Goal: Task Accomplishment & Management: Complete application form

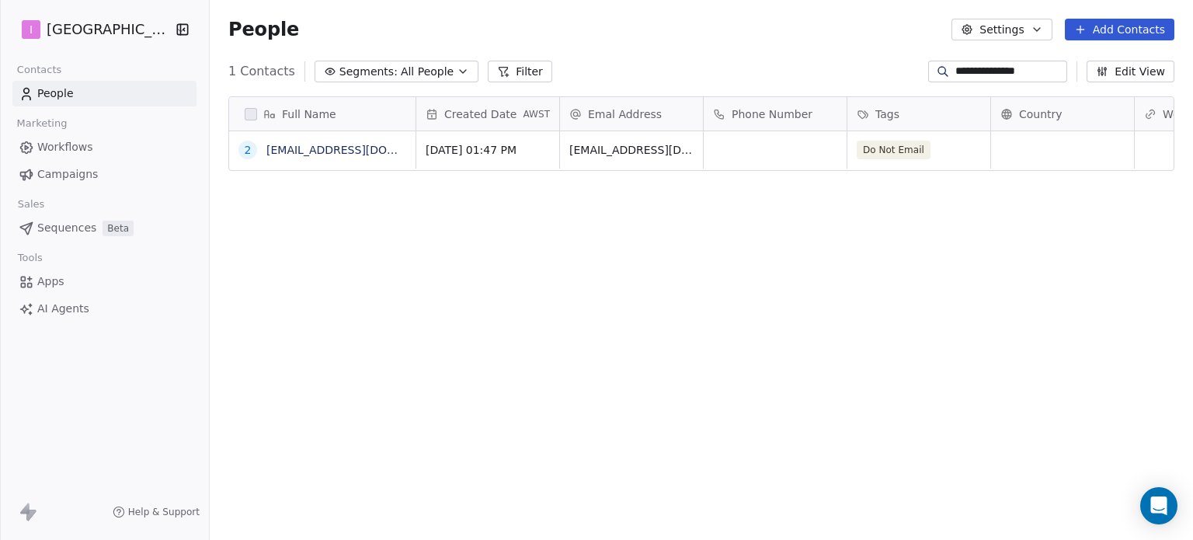
scroll to position [463, 970]
click at [92, 95] on link "People" at bounding box center [104, 94] width 184 height 26
click at [64, 95] on span "People" at bounding box center [55, 93] width 36 height 16
click at [54, 95] on span "People" at bounding box center [55, 93] width 36 height 16
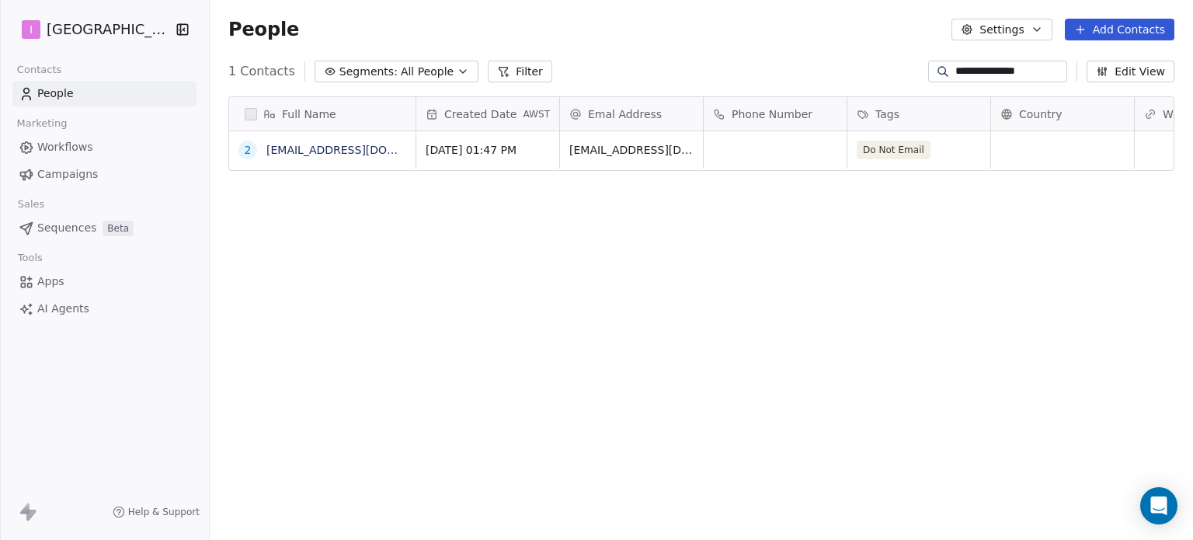
click at [1031, 71] on input "**********" at bounding box center [1009, 72] width 109 height 16
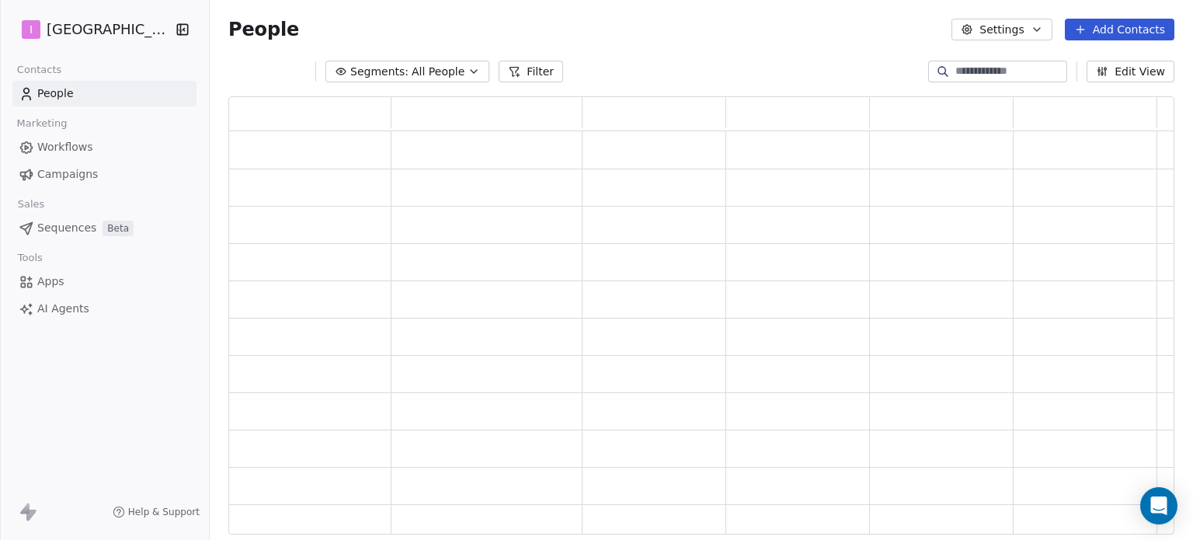
scroll to position [425, 933]
click at [1140, 32] on button "Add Contacts" at bounding box center [1118, 30] width 109 height 22
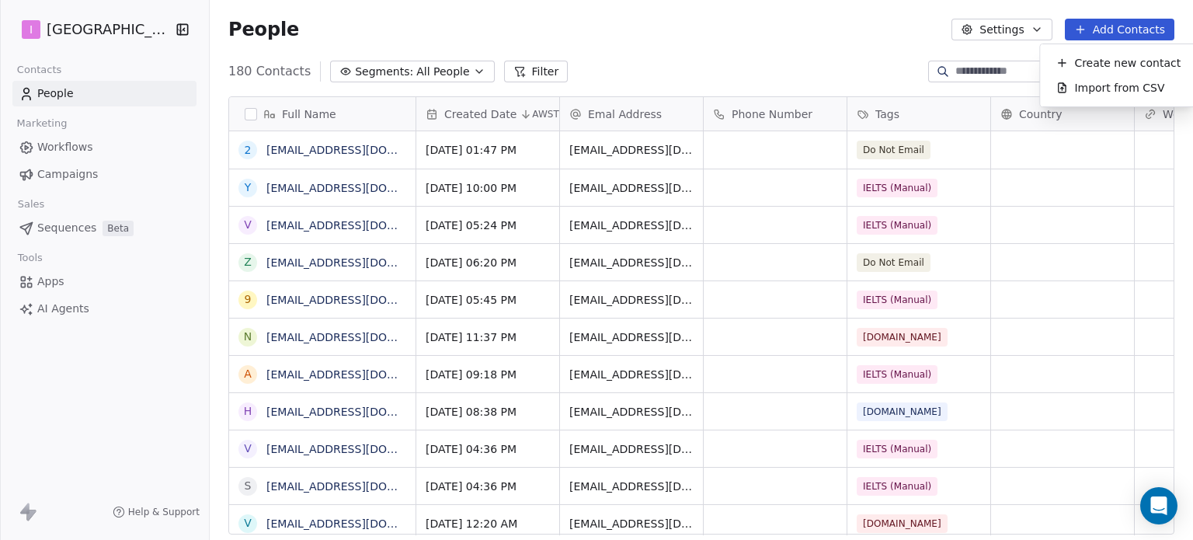
scroll to position [463, 970]
click at [1127, 59] on span "Create new contact" at bounding box center [1127, 63] width 106 height 16
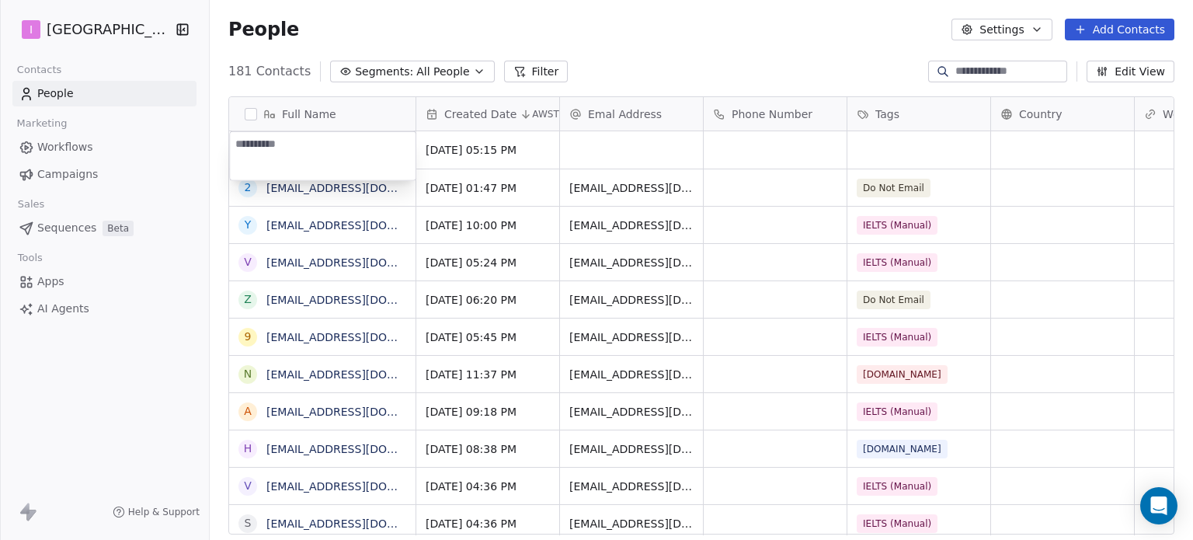
type textarea "**********"
click at [643, 150] on html "I IELTS University Contacts People Marketing Workflows Campaigns Sales Sequence…" at bounding box center [596, 270] width 1193 height 540
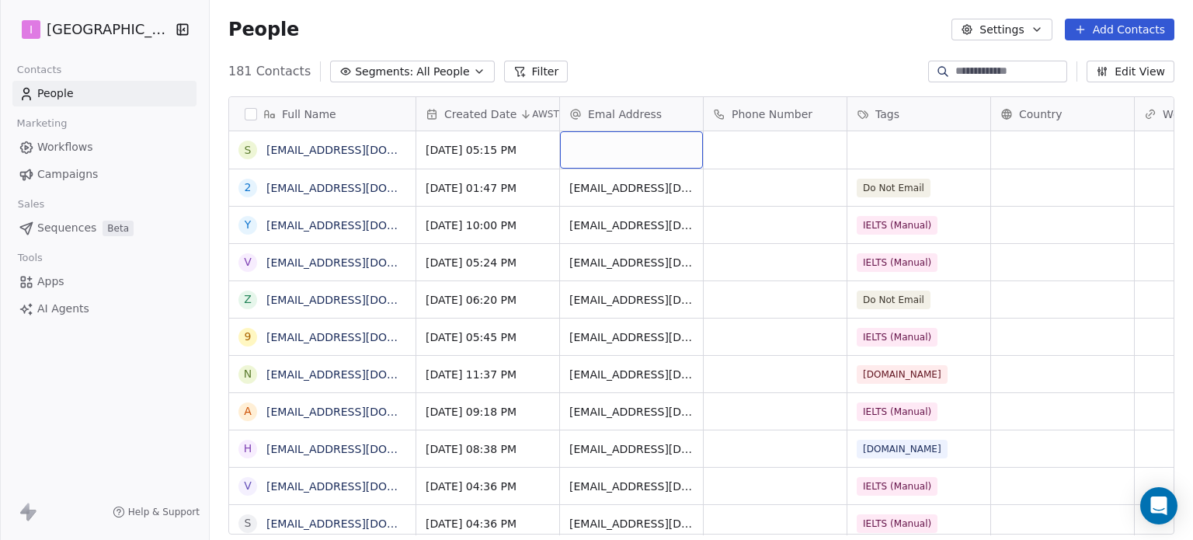
click at [643, 149] on div "grid" at bounding box center [631, 149] width 143 height 37
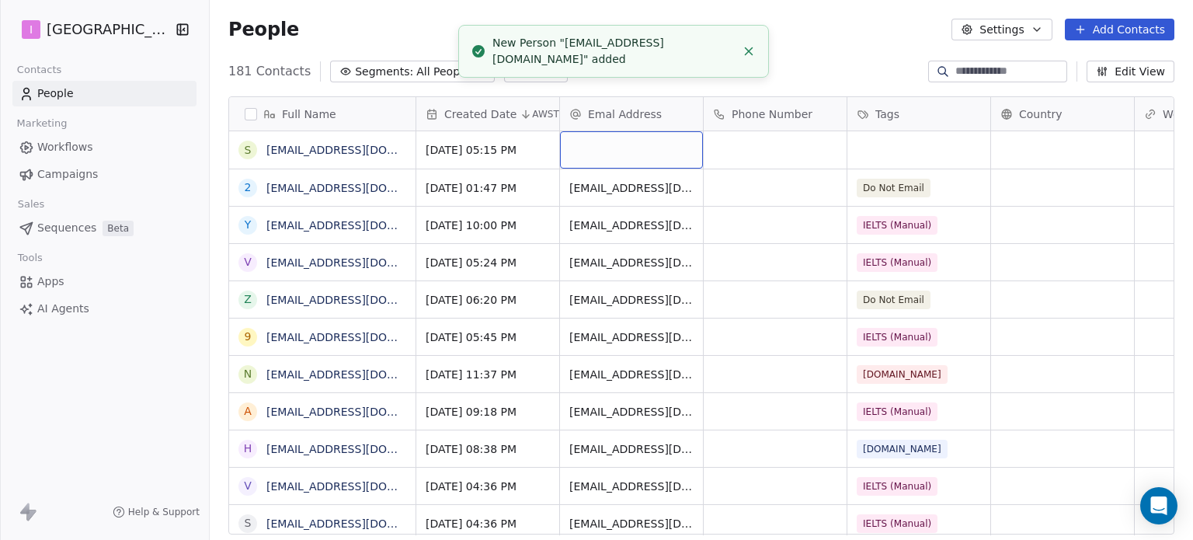
click at [641, 149] on div "grid" at bounding box center [631, 149] width 143 height 37
type input "**********"
click at [888, 141] on html "I IELTS University Contacts People Marketing Workflows Campaigns Sales Sequence…" at bounding box center [596, 270] width 1193 height 540
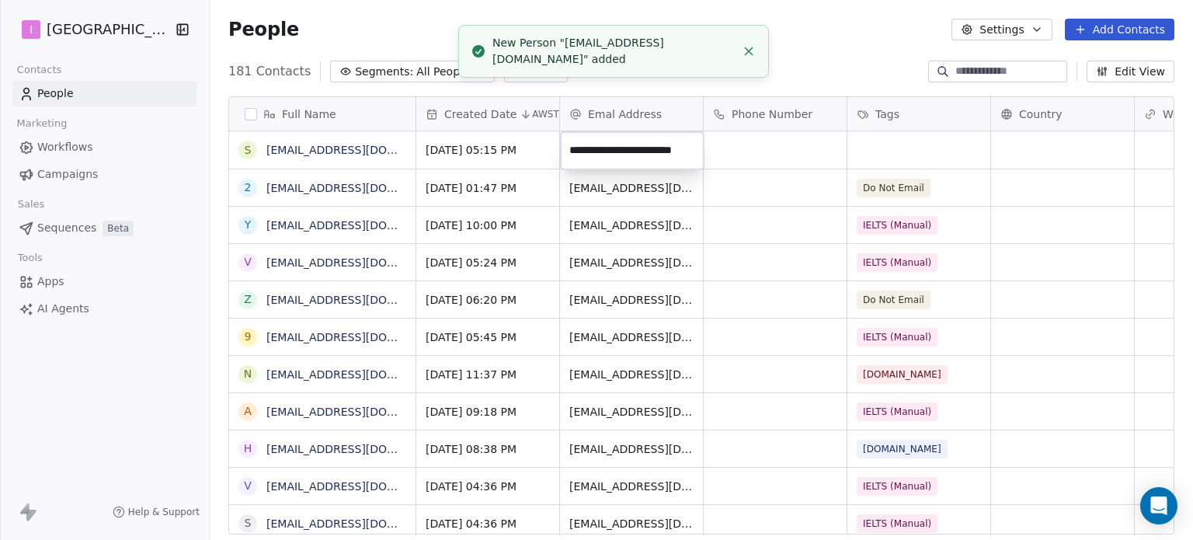
scroll to position [0, 0]
click at [888, 141] on html "I IELTS University Contacts People Marketing Workflows Campaigns Sales Sequence…" at bounding box center [596, 270] width 1193 height 540
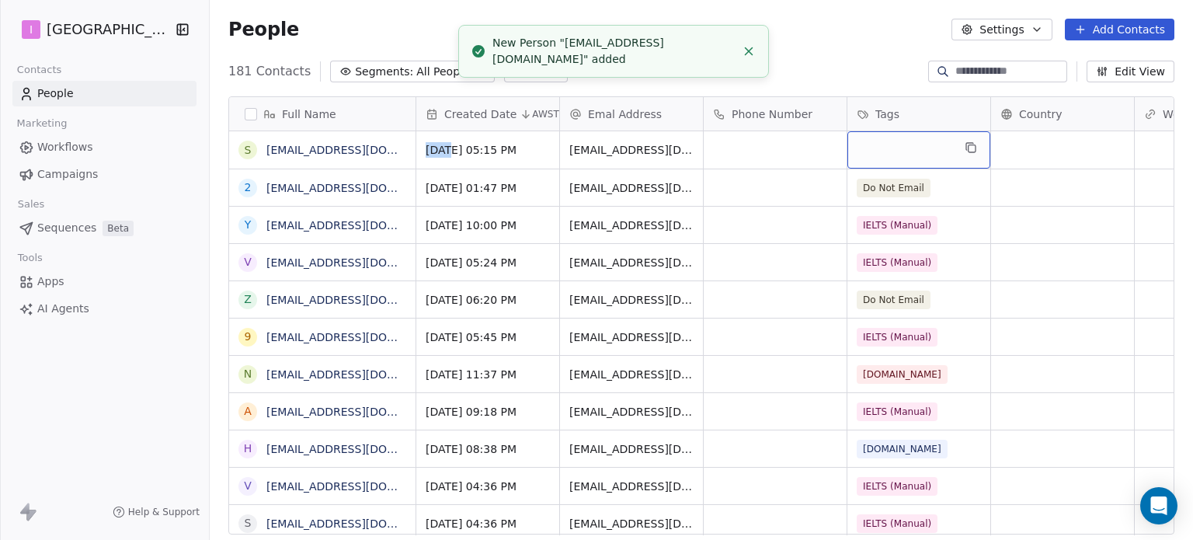
click at [888, 141] on div "grid" at bounding box center [918, 149] width 143 height 37
click at [885, 143] on div "grid" at bounding box center [918, 149] width 143 height 37
click at [885, 147] on div "grid" at bounding box center [918, 149] width 143 height 37
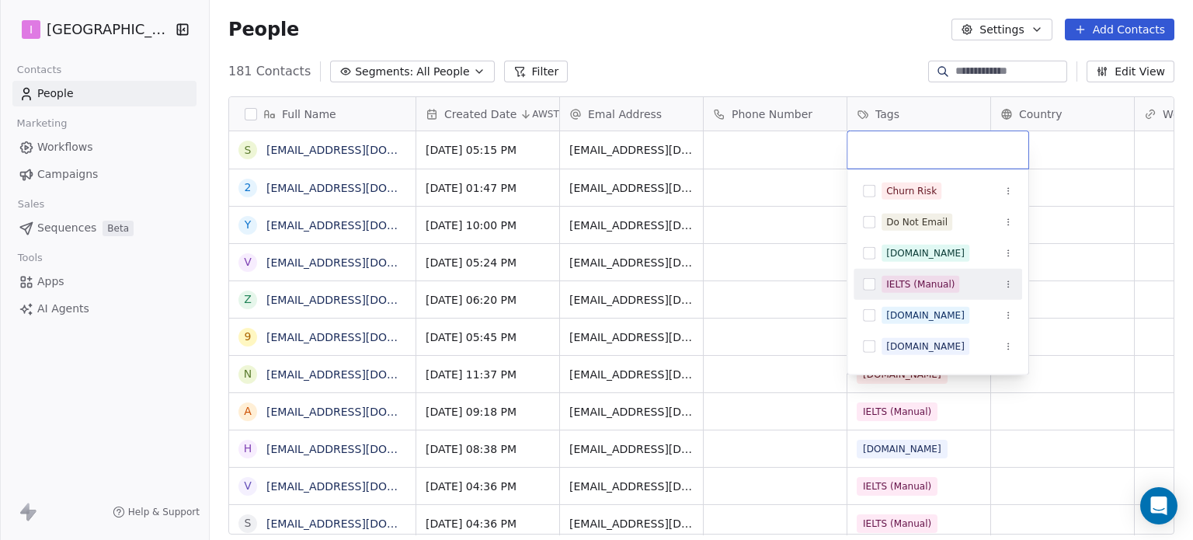
click at [929, 282] on div "IELTS (Manual)" at bounding box center [920, 284] width 68 height 14
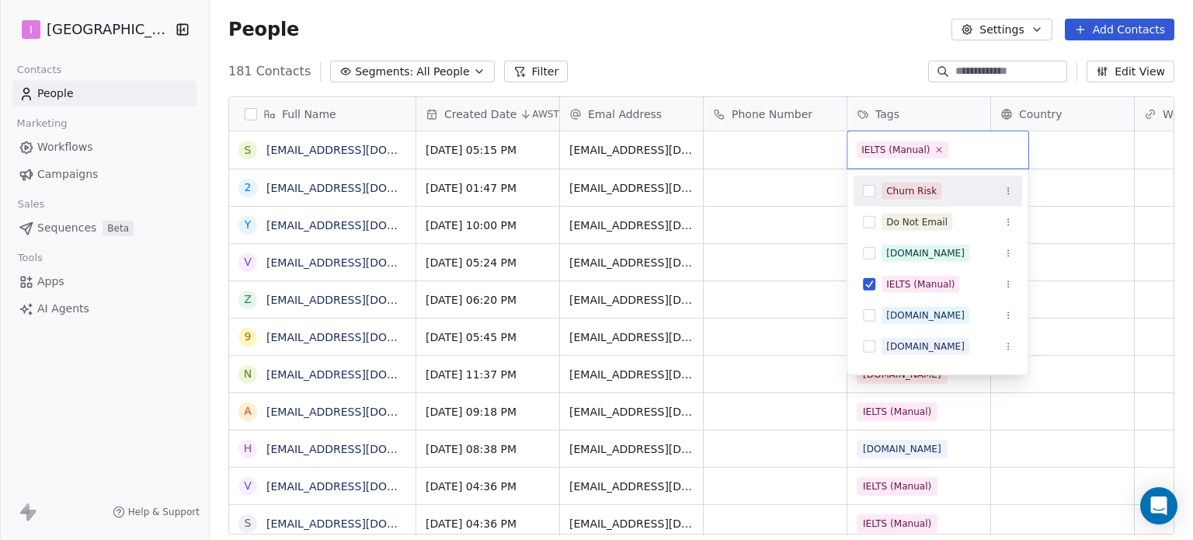
click at [758, 40] on html "I IELTS University Contacts People Marketing Workflows Campaigns Sales Sequence…" at bounding box center [596, 270] width 1193 height 540
